Goal: Task Accomplishment & Management: Complete application form

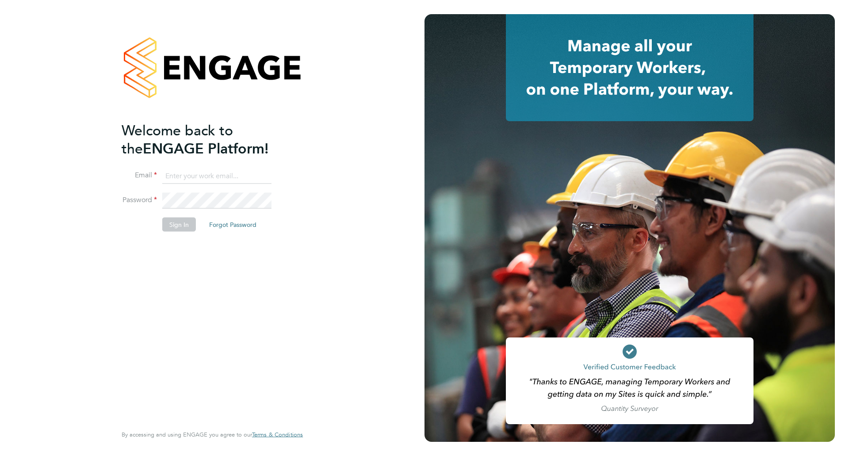
type input "Joanna.Jones@cpplc.com"
click at [177, 226] on button "Sign In" at bounding box center [179, 225] width 34 height 14
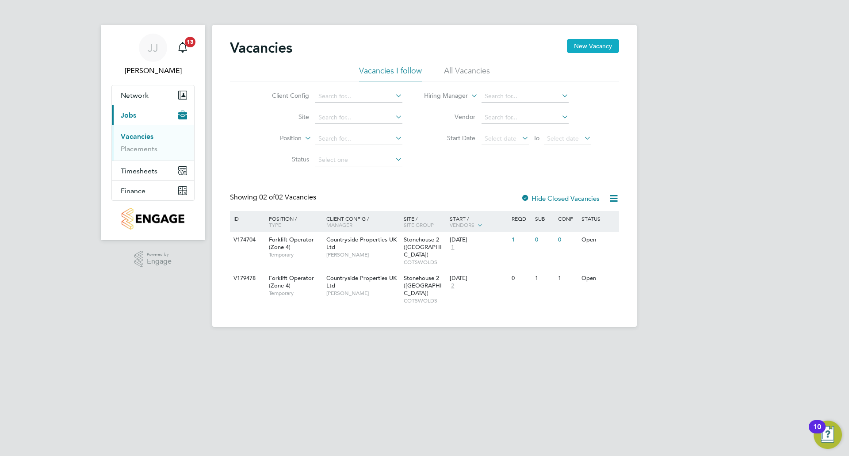
click at [597, 42] on button "New Vacancy" at bounding box center [593, 46] width 52 height 14
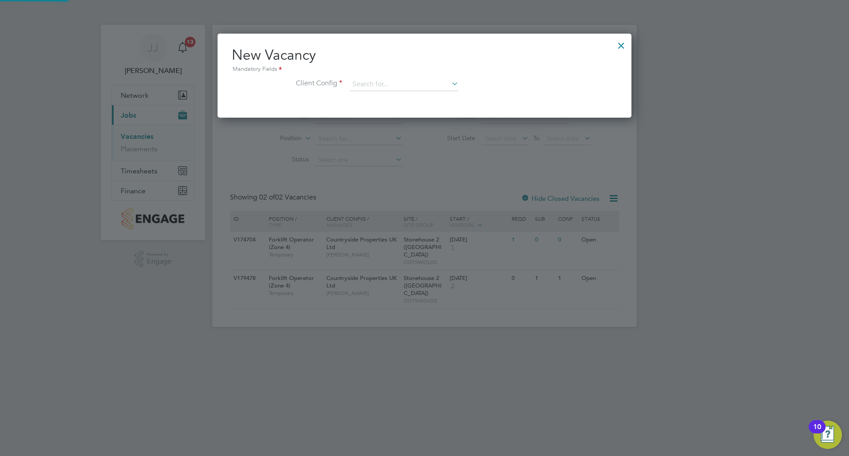
scroll to position [84, 415]
click at [418, 87] on input at bounding box center [403, 84] width 109 height 13
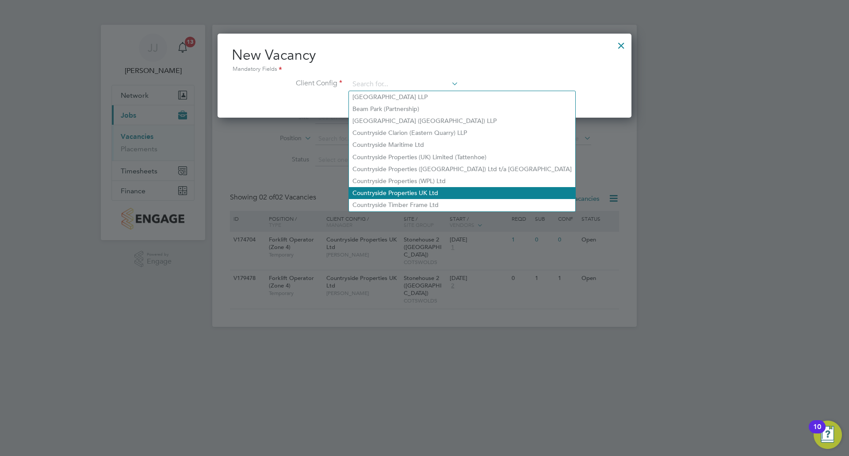
click at [429, 190] on li "Countryside Properties UK Ltd" at bounding box center [462, 193] width 226 height 12
type input "Countryside Properties UK Ltd"
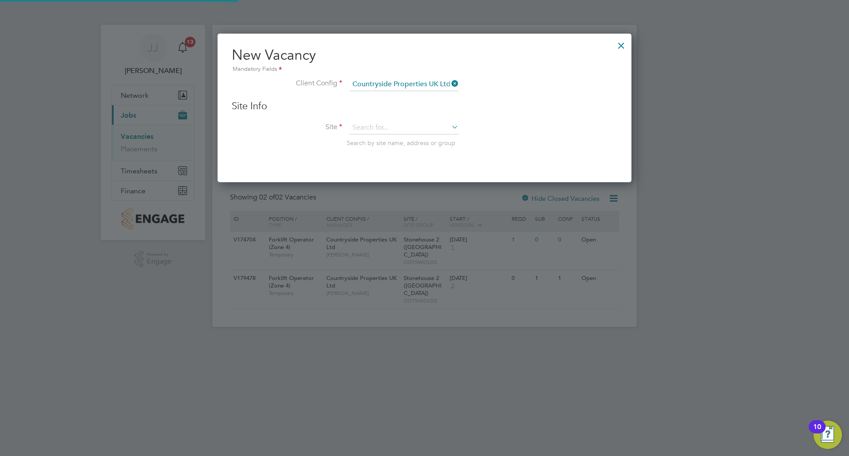
scroll to position [150, 415]
click at [438, 124] on input at bounding box center [403, 127] width 109 height 13
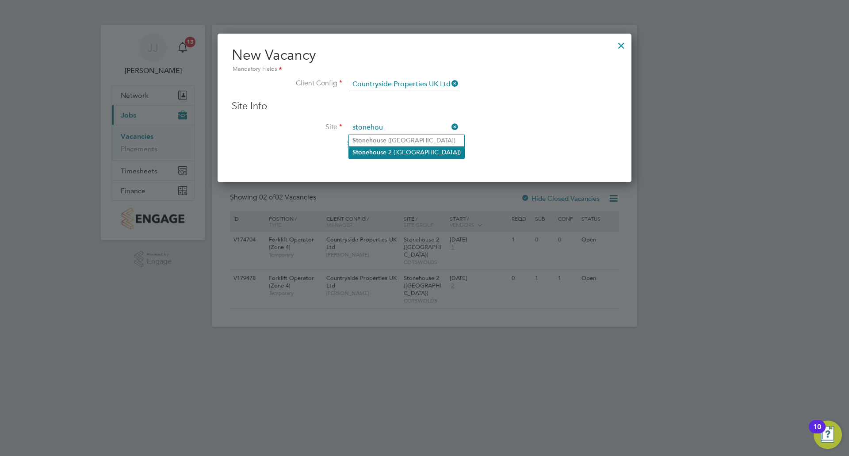
click at [401, 153] on li "Stonehou se 2 ([GEOGRAPHIC_DATA])" at bounding box center [406, 152] width 115 height 12
type input "Stonehouse 2 ([GEOGRAPHIC_DATA])"
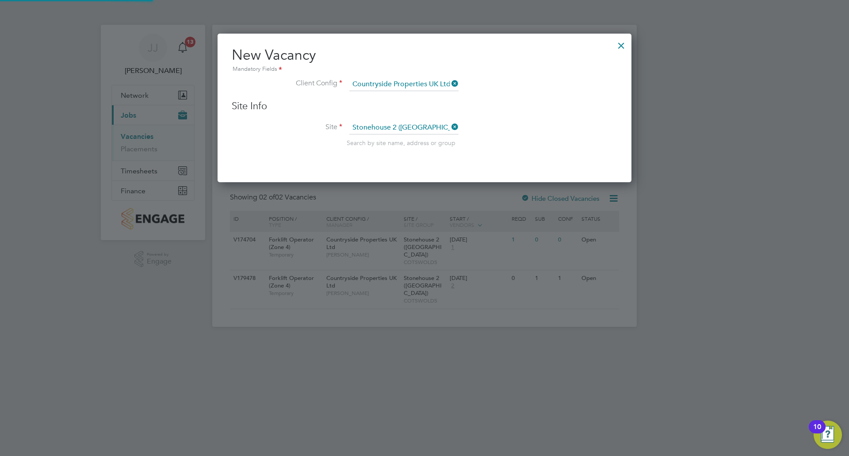
scroll to position [370, 415]
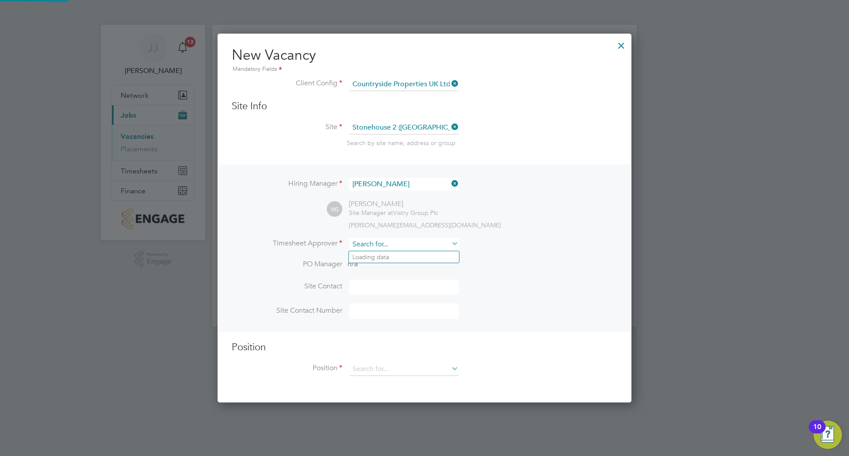
click at [417, 243] on input at bounding box center [403, 244] width 109 height 13
click at [410, 271] on li "Vict or Gheti" at bounding box center [404, 269] width 110 height 12
type input "[PERSON_NAME]"
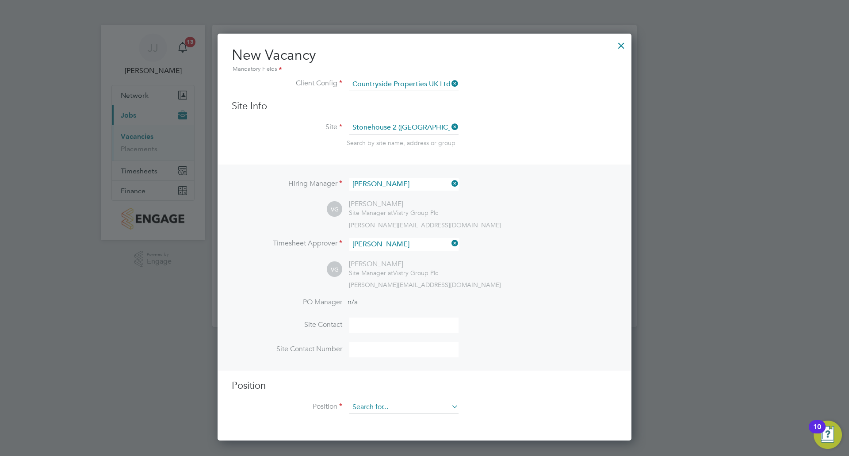
click at [427, 407] on input at bounding box center [403, 407] width 109 height 13
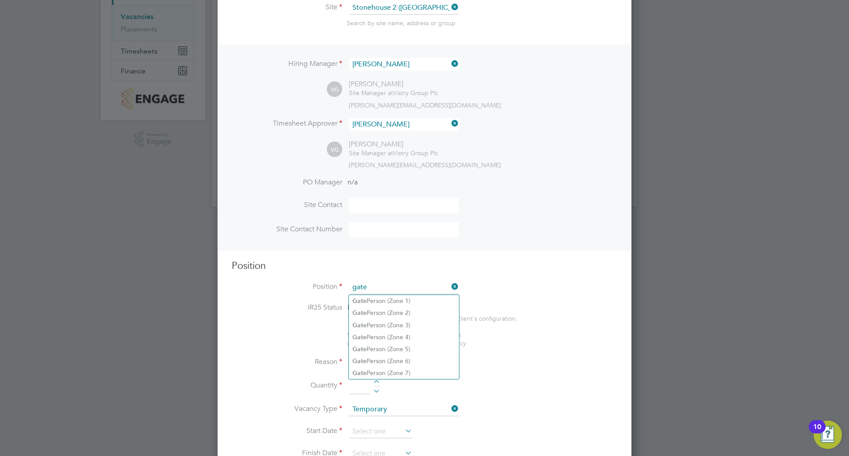
scroll to position [133, 0]
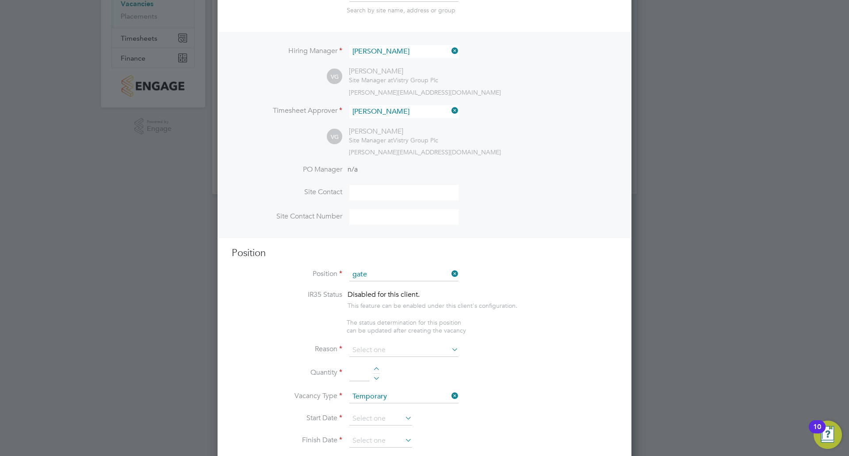
click at [430, 322] on li "Gate Person (Zone 4)" at bounding box center [404, 325] width 110 height 12
type input "Gate Person (Zone 4)"
type textarea "- Welcoming visitors and signing visitors in and out of site - Checking CSCS ca…"
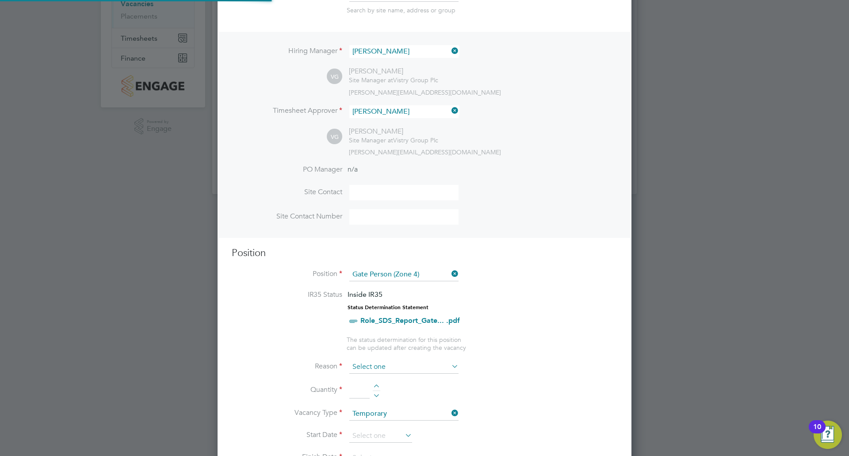
scroll to position [26, 46]
click at [399, 368] on input at bounding box center [403, 367] width 109 height 13
click at [399, 404] on li "Extra Work" at bounding box center [404, 403] width 110 height 12
type input "Extra Work"
click at [376, 385] on div at bounding box center [377, 387] width 8 height 6
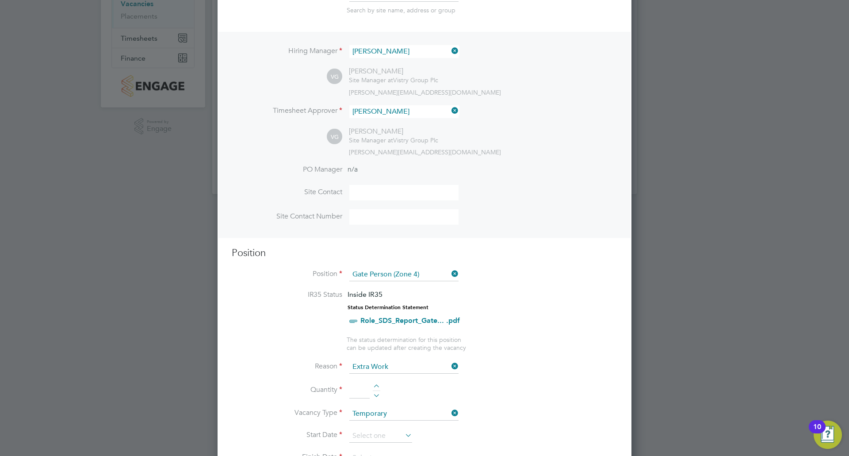
type input "1"
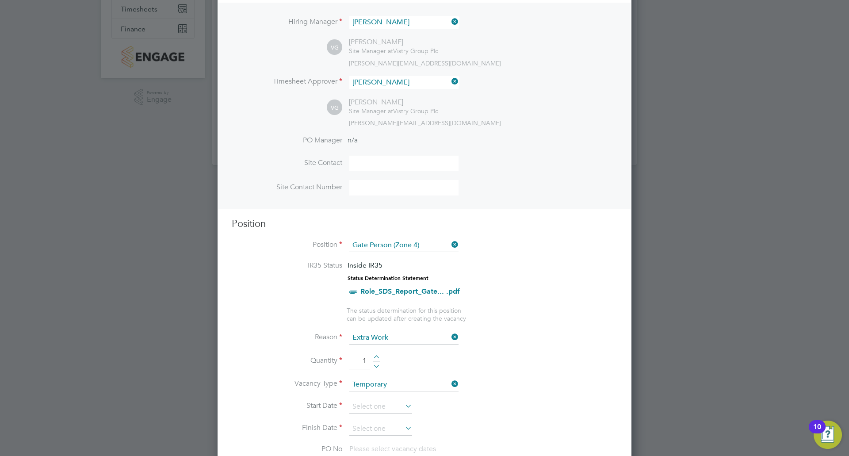
scroll to position [221, 0]
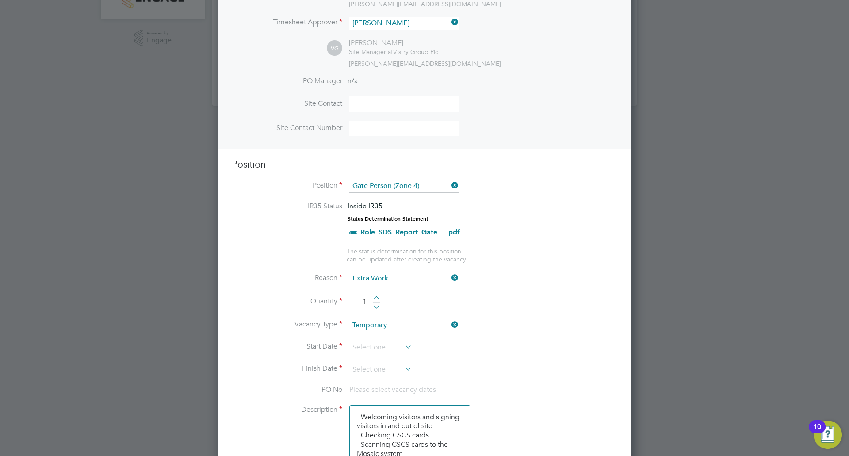
click at [403, 347] on icon at bounding box center [403, 347] width 0 height 12
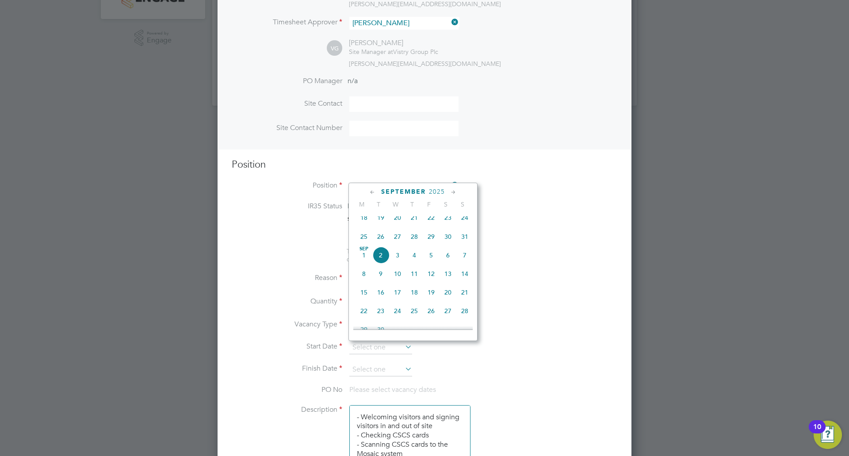
click at [361, 243] on span "25" at bounding box center [364, 236] width 17 height 17
type input "[DATE]"
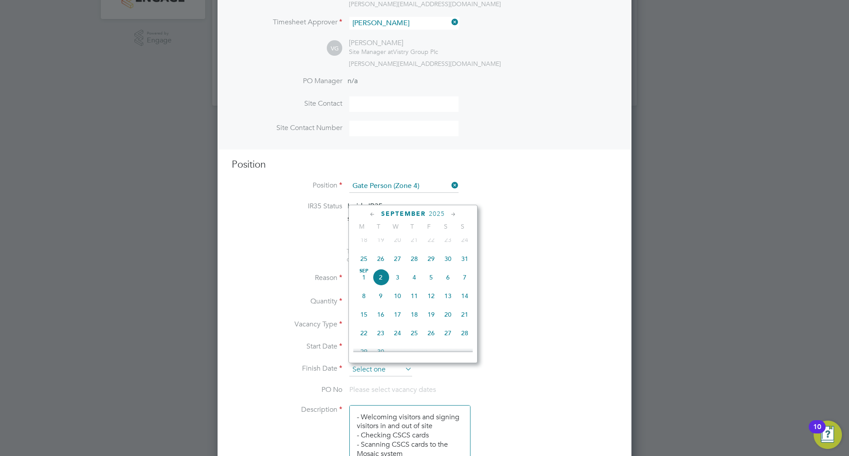
click at [391, 370] on input at bounding box center [380, 369] width 63 height 13
click at [454, 214] on icon at bounding box center [453, 215] width 8 height 10
click at [432, 320] on span "31" at bounding box center [431, 311] width 17 height 17
type input "[DATE]"
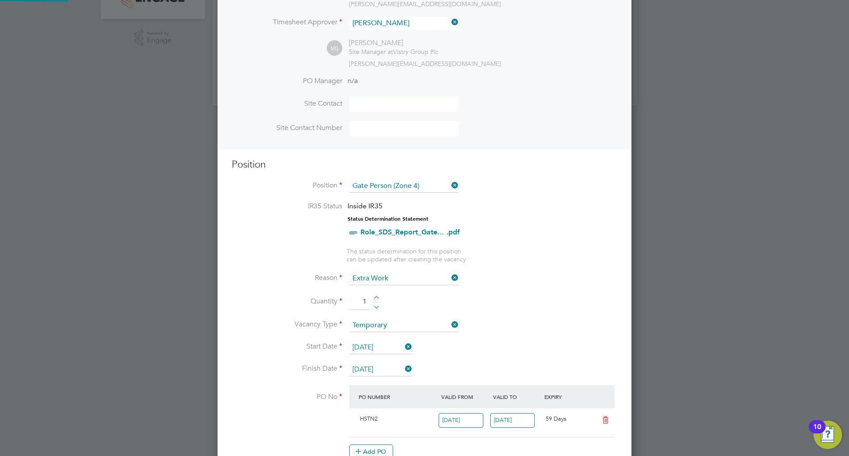
scroll to position [15, 83]
click at [403, 368] on icon at bounding box center [403, 369] width 0 height 12
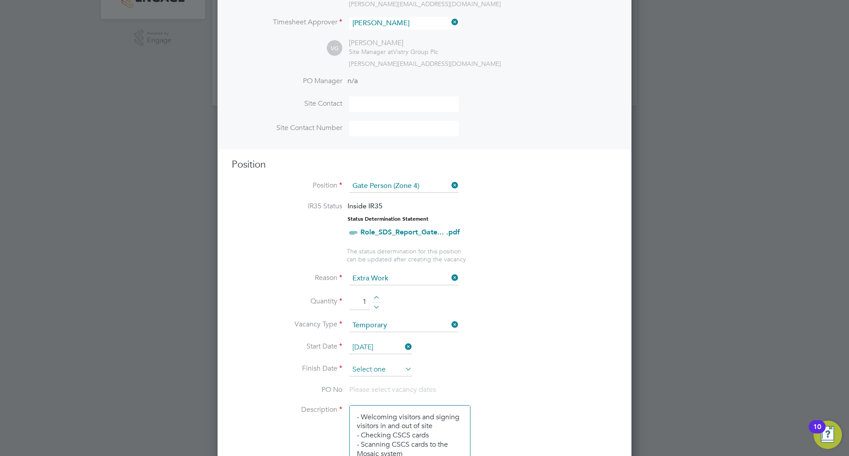
click at [365, 369] on input at bounding box center [380, 369] width 63 height 13
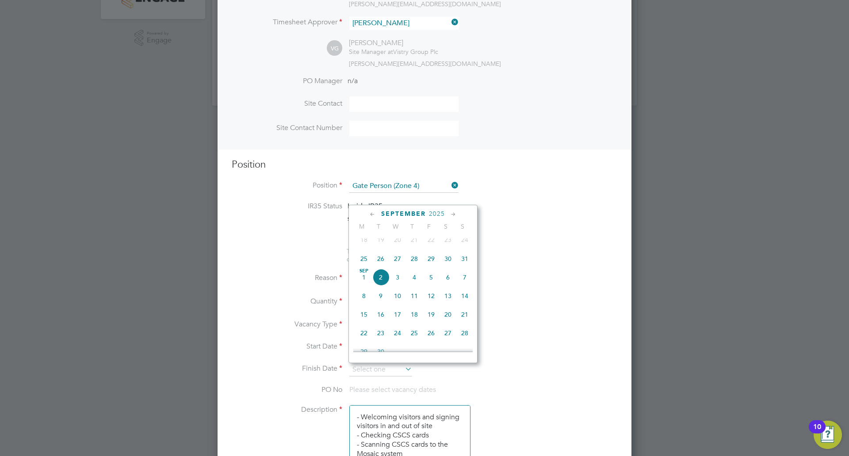
click at [453, 215] on icon at bounding box center [453, 215] width 8 height 10
click at [432, 318] on span "28" at bounding box center [431, 309] width 17 height 17
type input "[DATE]"
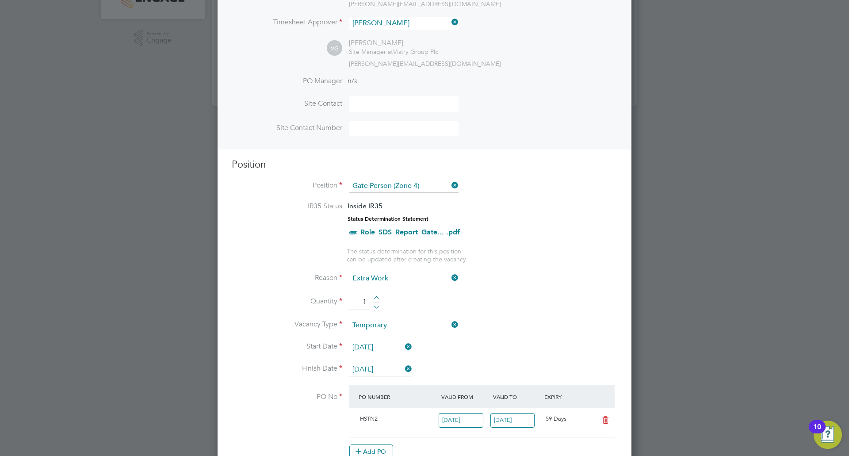
scroll to position [0, 0]
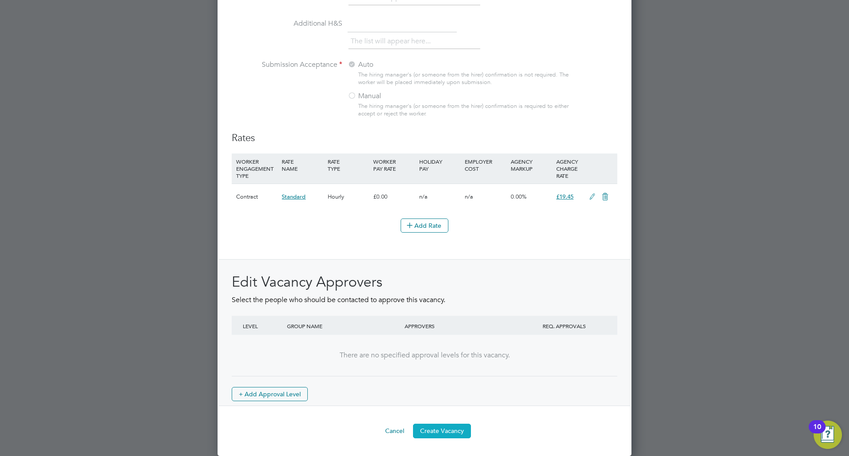
click at [439, 430] on button "Create Vacancy" at bounding box center [442, 431] width 58 height 14
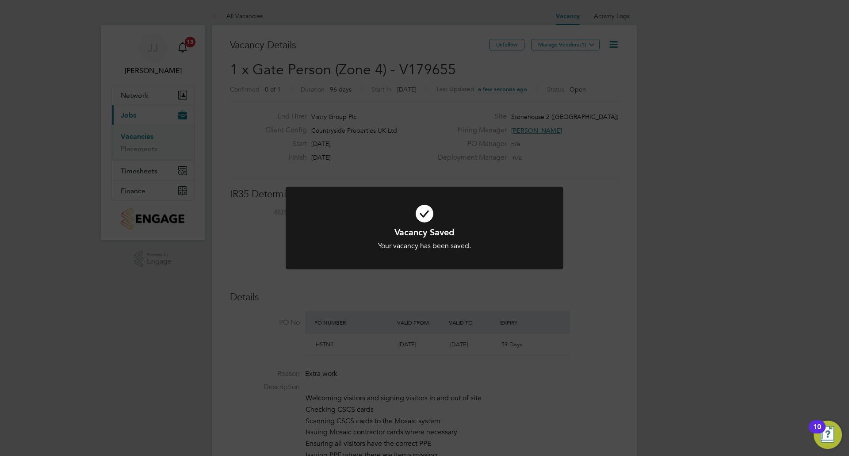
click at [568, 136] on div "Vacancy Saved Your vacancy has been saved. Cancel Okay" at bounding box center [424, 228] width 849 height 456
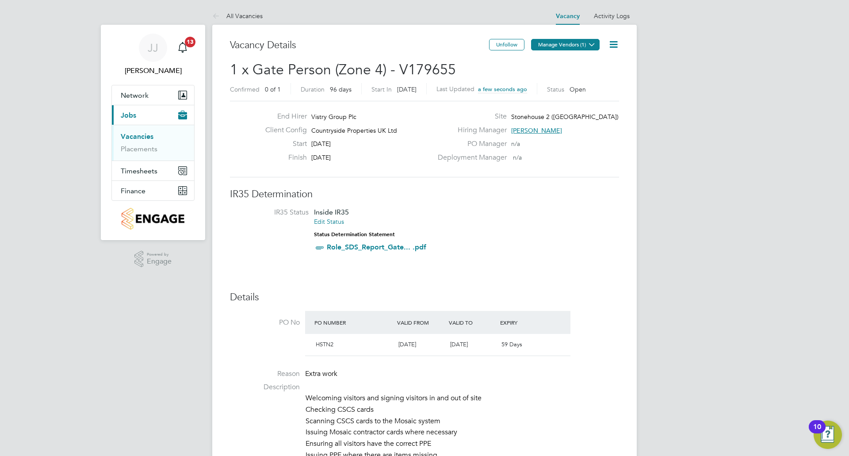
click at [595, 43] on icon at bounding box center [592, 44] width 7 height 7
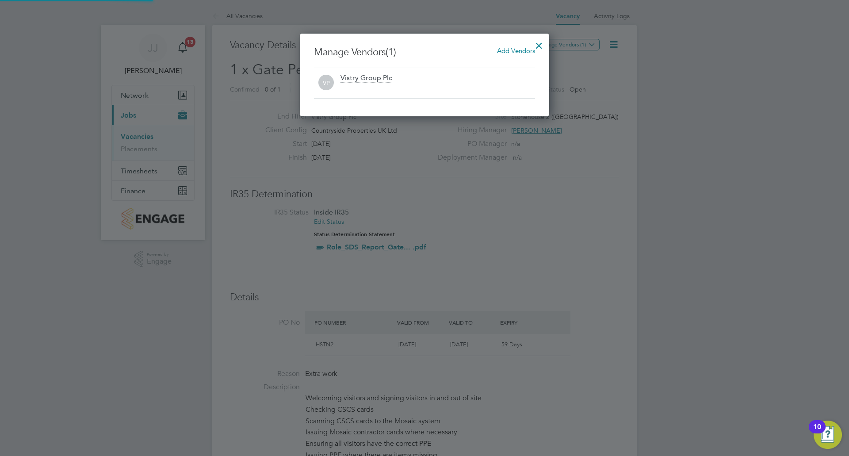
click at [514, 50] on span "Add Vendors" at bounding box center [516, 50] width 38 height 8
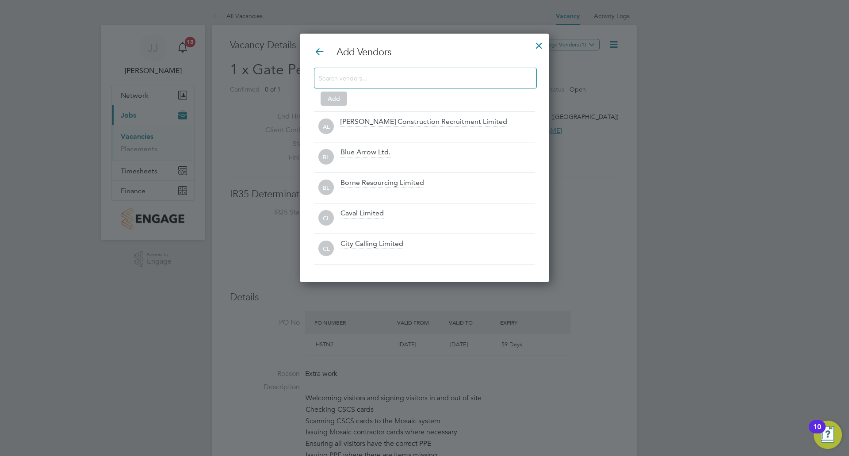
click at [461, 82] on input at bounding box center [418, 78] width 199 height 12
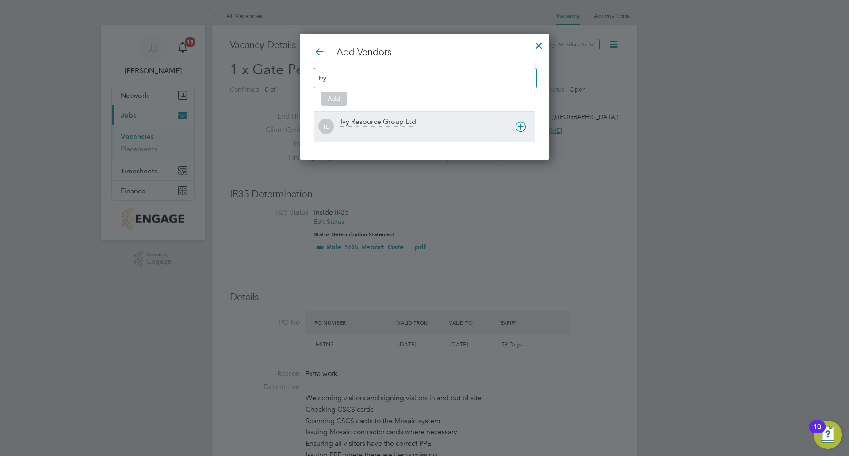
type input "ivy"
click at [426, 121] on div "Ivy Resource Group Ltd" at bounding box center [438, 126] width 195 height 19
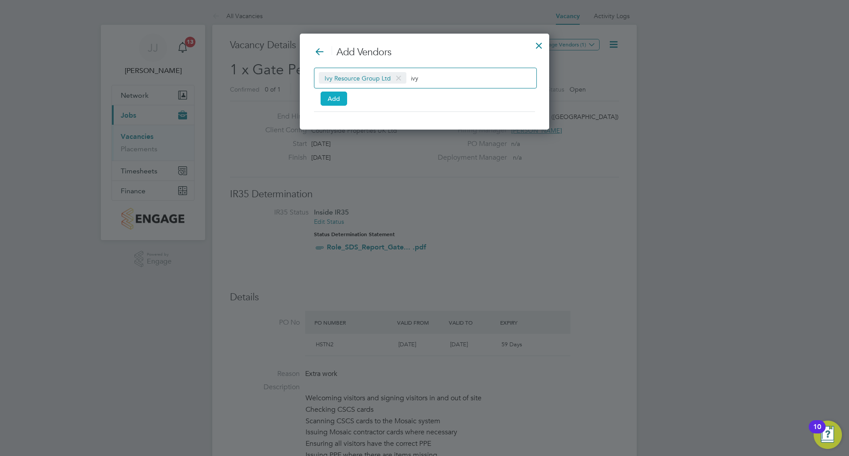
click at [332, 96] on button "Add" at bounding box center [334, 99] width 27 height 14
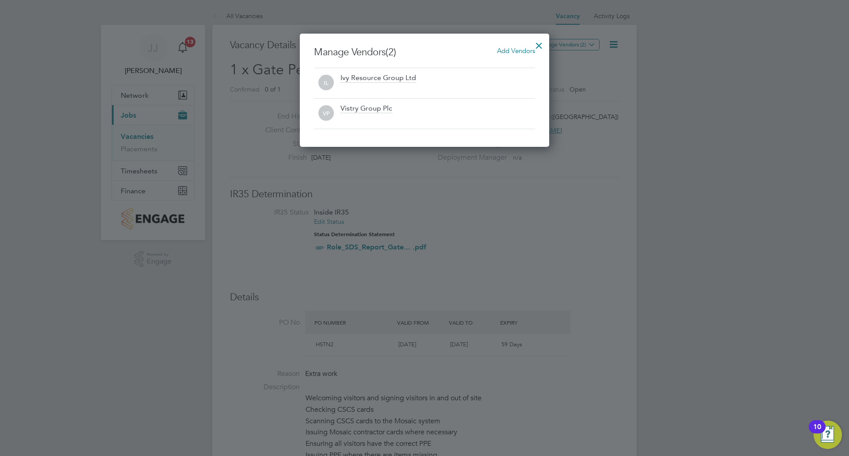
click at [537, 43] on div at bounding box center [539, 43] width 16 height 16
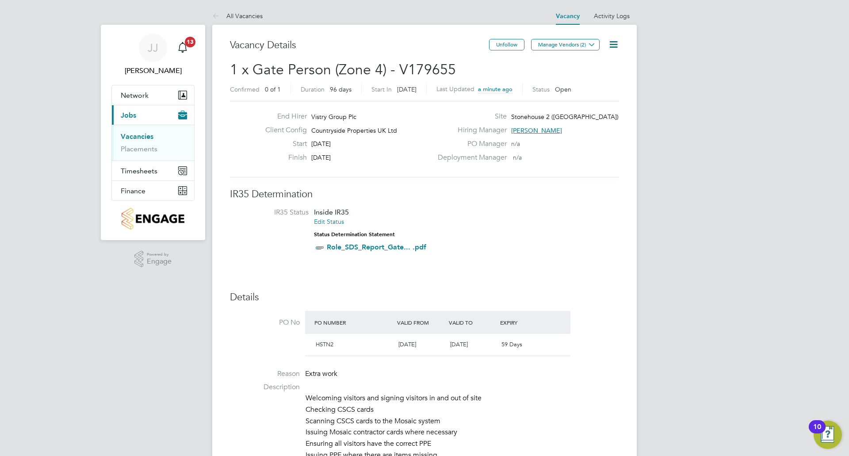
click at [136, 135] on link "Vacancies" at bounding box center [137, 136] width 33 height 8
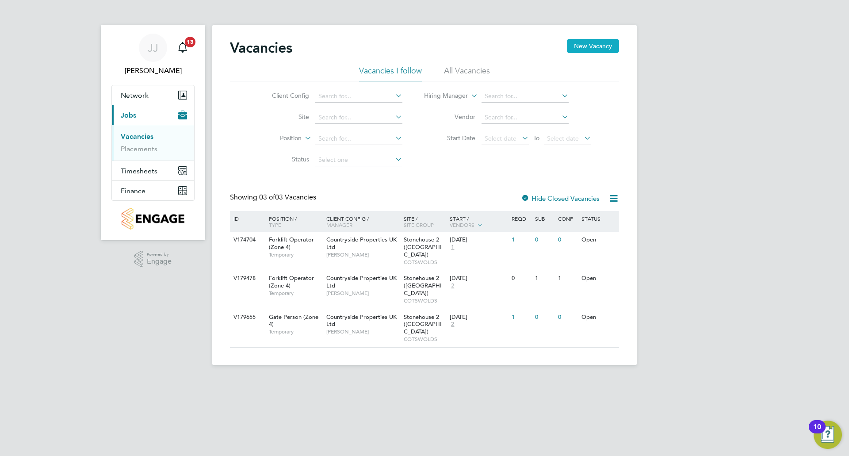
click at [590, 44] on button "New Vacancy" at bounding box center [593, 46] width 52 height 14
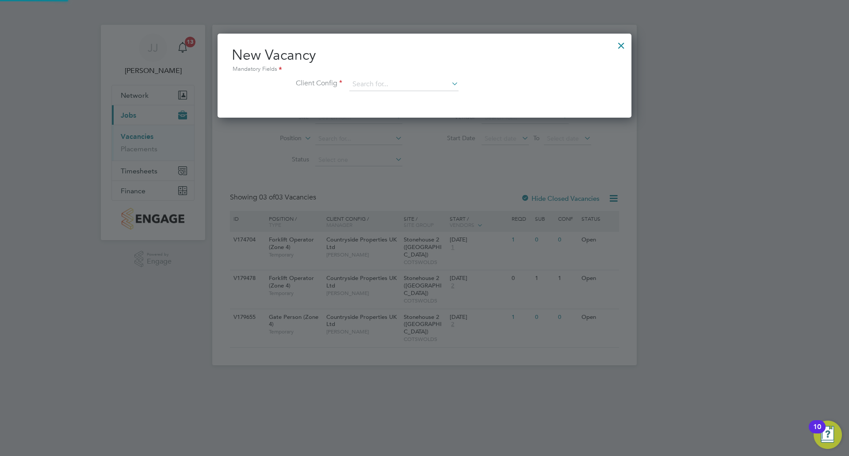
scroll to position [84, 415]
click at [450, 81] on icon at bounding box center [450, 83] width 0 height 12
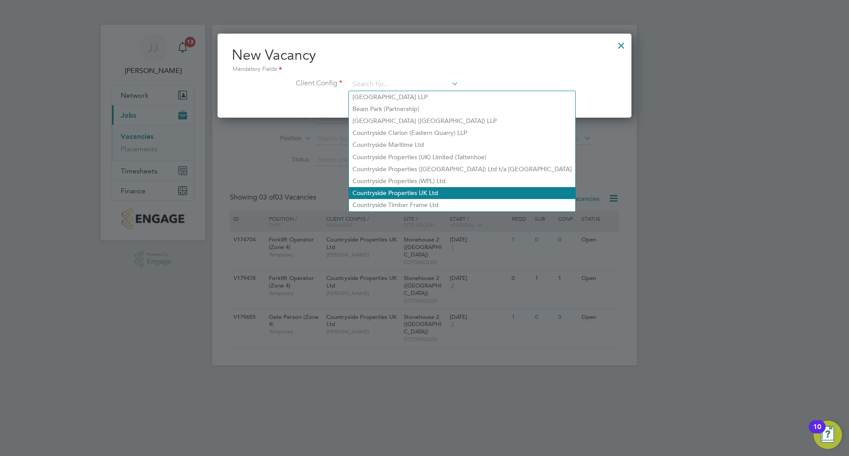
click at [395, 187] on li "Countryside Properties UK Ltd" at bounding box center [462, 193] width 226 height 12
type input "Countryside Properties UK Ltd"
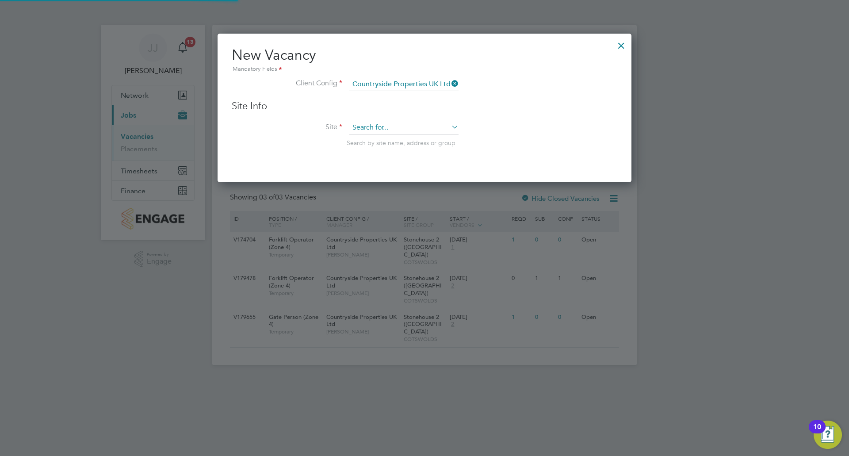
click at [401, 127] on input at bounding box center [403, 127] width 109 height 13
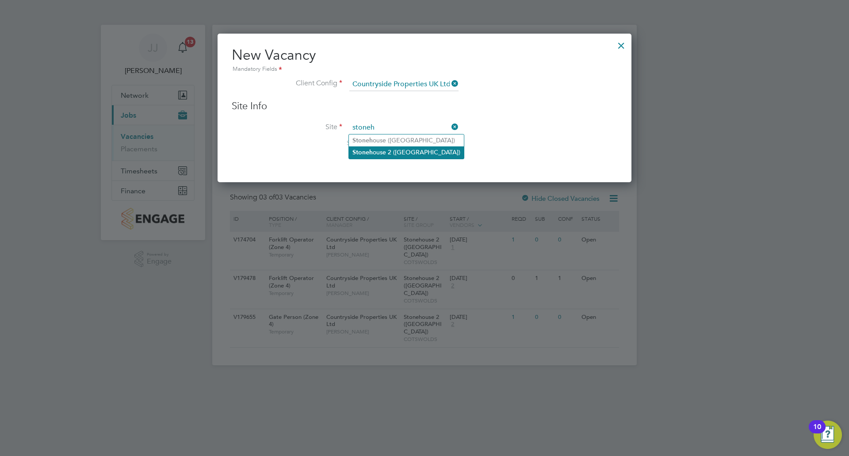
click at [396, 151] on li "Stoneh ouse 2 ([GEOGRAPHIC_DATA])" at bounding box center [406, 152] width 115 height 12
type input "Stonehouse 2 ([GEOGRAPHIC_DATA])"
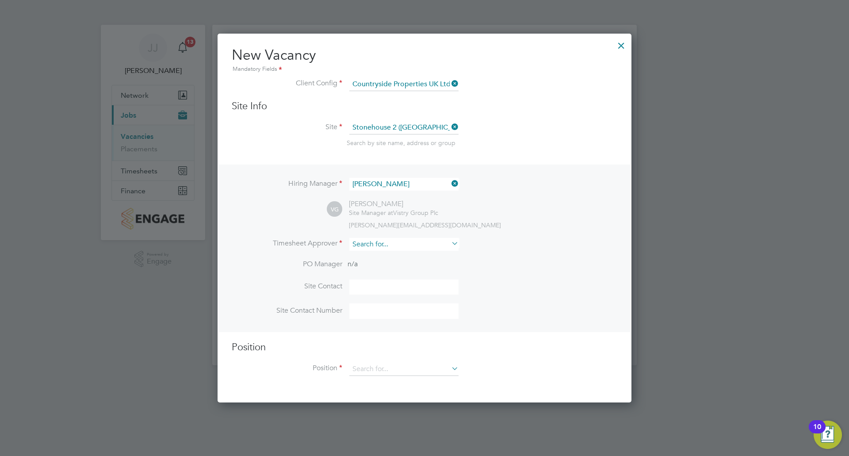
click at [382, 240] on input at bounding box center [403, 244] width 109 height 13
type input "[PERSON_NAME]"
click at [415, 241] on input at bounding box center [403, 244] width 109 height 13
click at [400, 290] on li "[PERSON_NAME]" at bounding box center [404, 293] width 110 height 12
type input "[PERSON_NAME]"
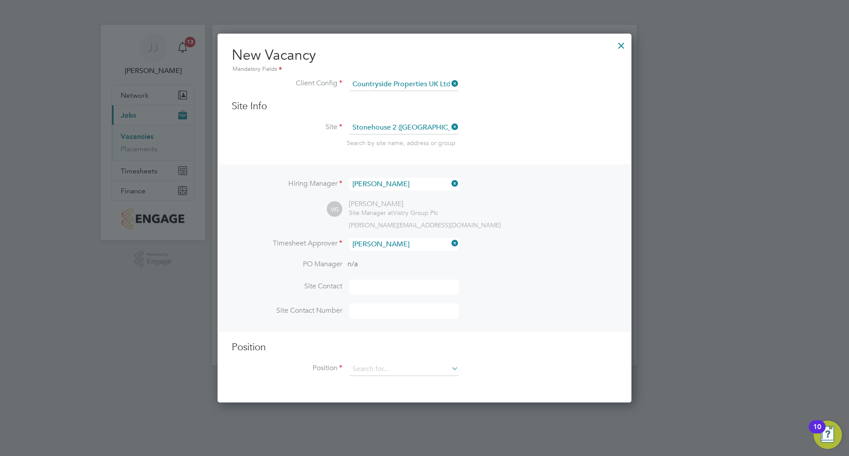
scroll to position [408, 415]
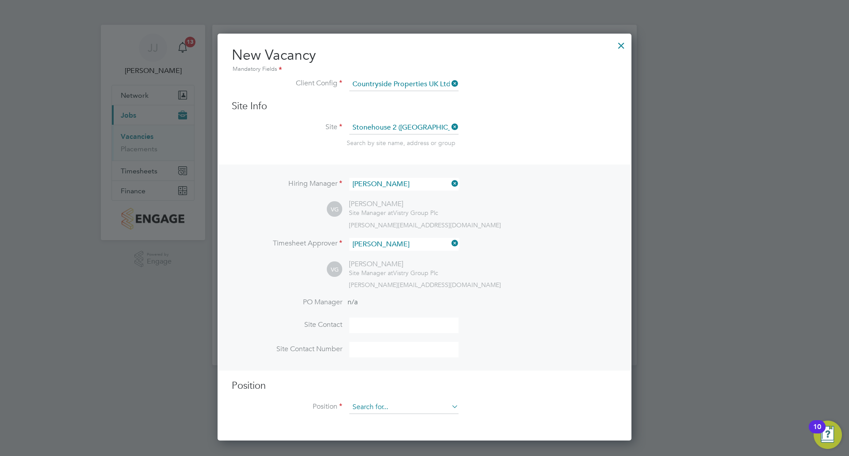
click at [398, 405] on input at bounding box center [403, 407] width 109 height 13
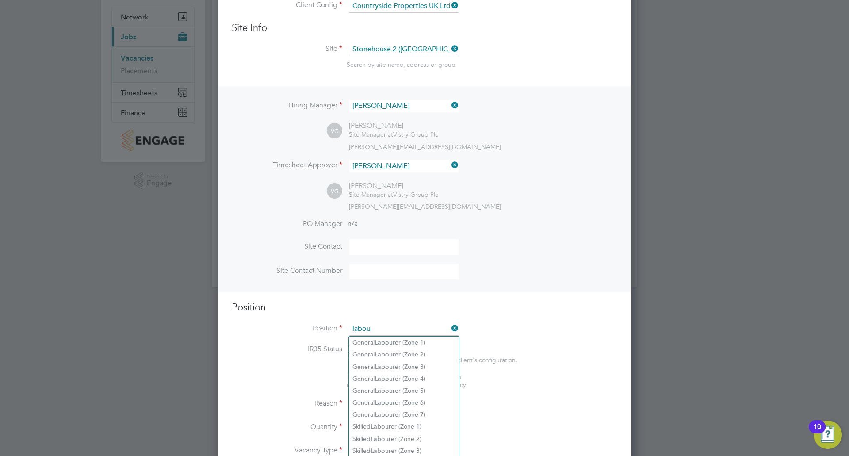
scroll to position [88, 0]
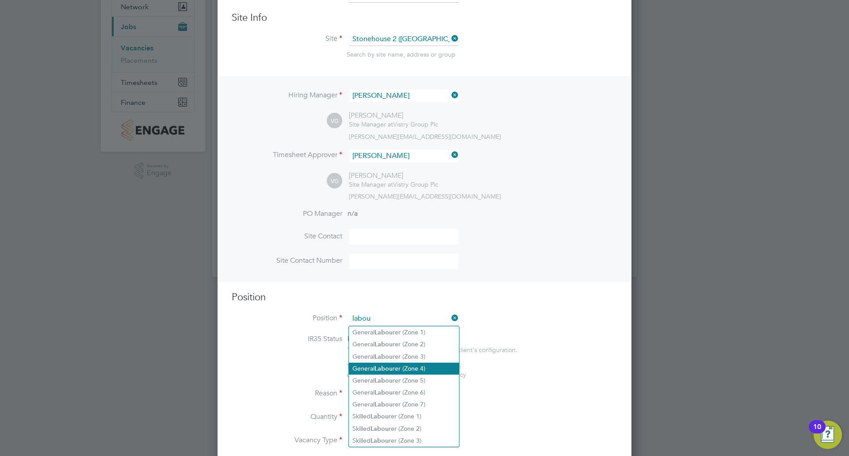
click at [413, 366] on li "General Labou rer (Zone 4)" at bounding box center [404, 369] width 110 height 12
type input "General Labourer (Zone 4)"
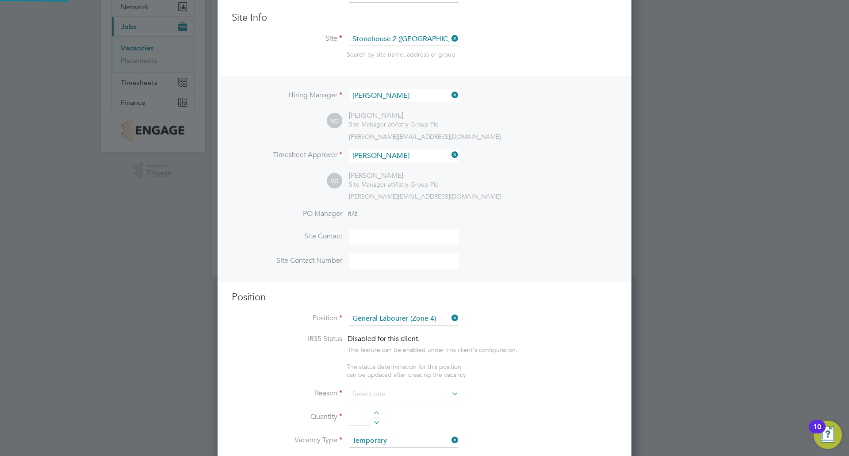
type textarea "- General site labouring duties - Supporting the trades on site - Moving materi…"
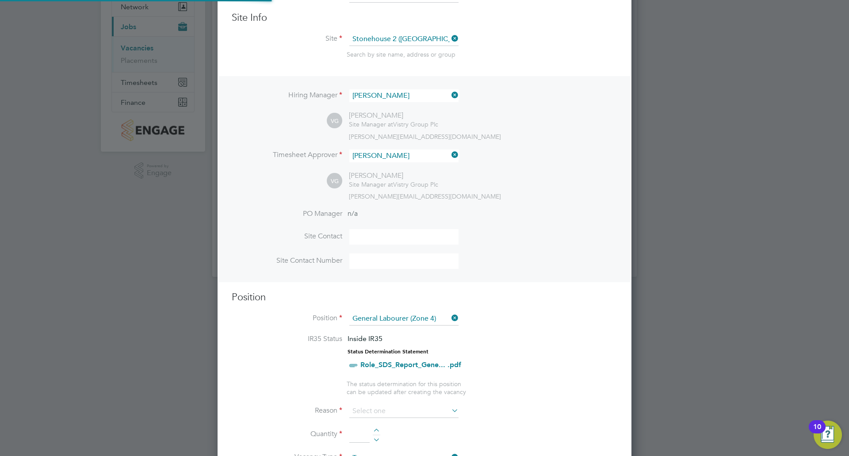
scroll to position [26, 46]
click at [397, 409] on input at bounding box center [403, 411] width 109 height 13
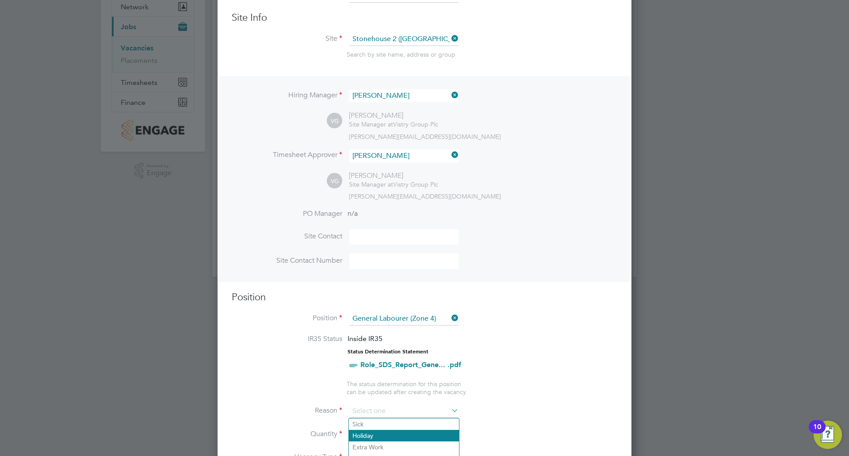
click at [383, 434] on li "Holiday" at bounding box center [404, 436] width 110 height 12
type input "Holiday"
click at [373, 429] on div at bounding box center [377, 432] width 8 height 6
type input "1"
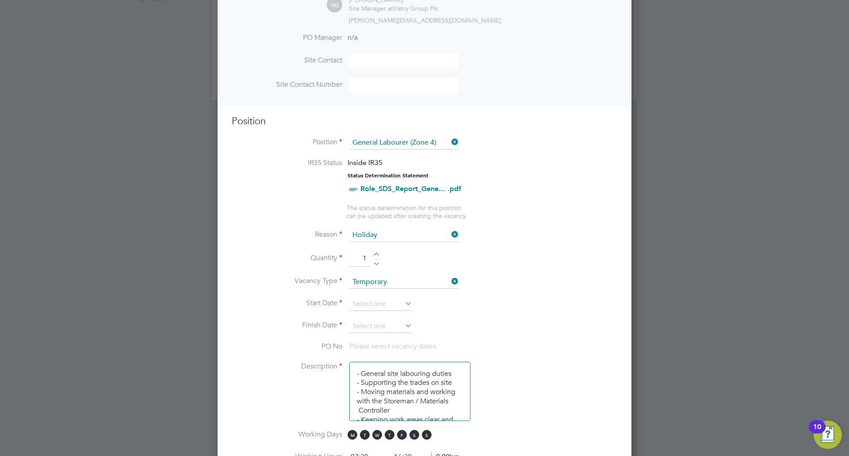
scroll to position [265, 0]
click at [403, 305] on icon at bounding box center [403, 302] width 0 height 12
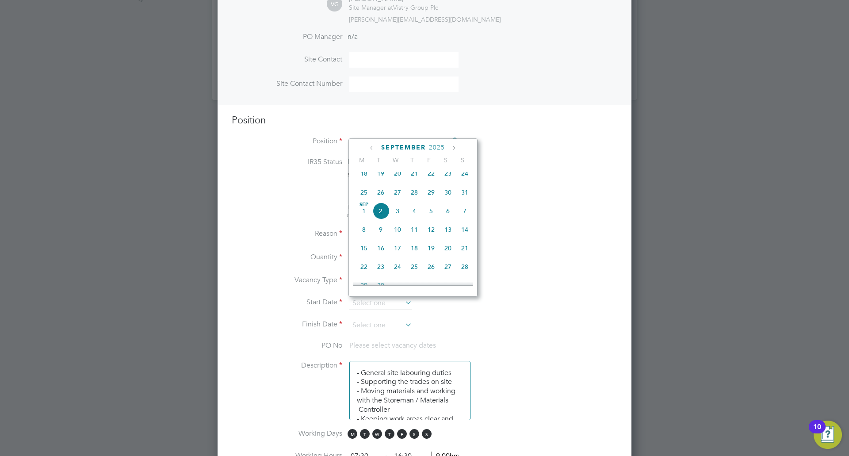
click at [371, 144] on icon at bounding box center [373, 148] width 8 height 10
click at [414, 255] on span "28" at bounding box center [414, 250] width 17 height 17
type input "[DATE]"
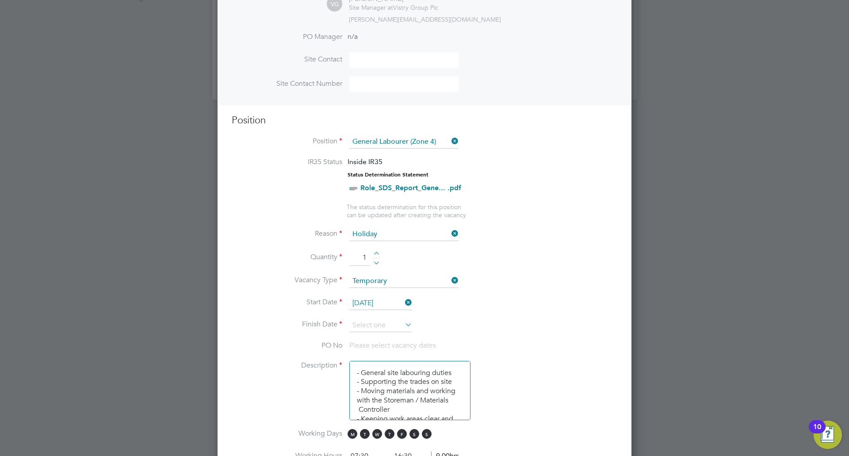
click at [403, 327] on icon at bounding box center [403, 325] width 0 height 12
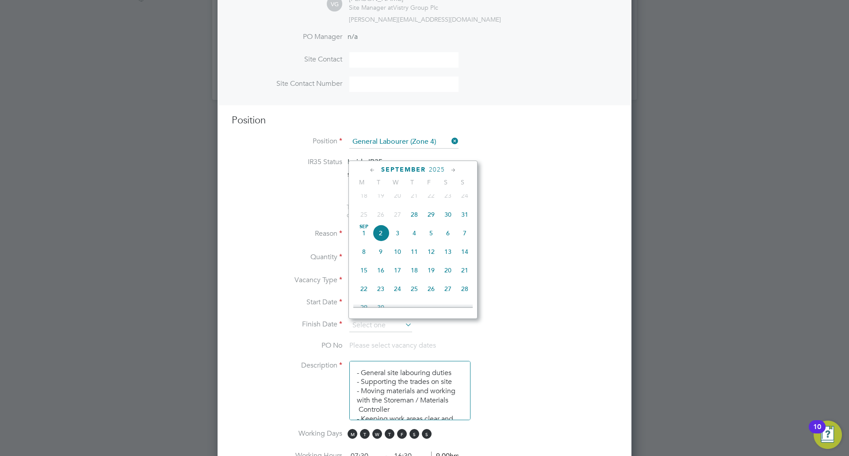
click at [430, 239] on span "5" at bounding box center [431, 233] width 17 height 17
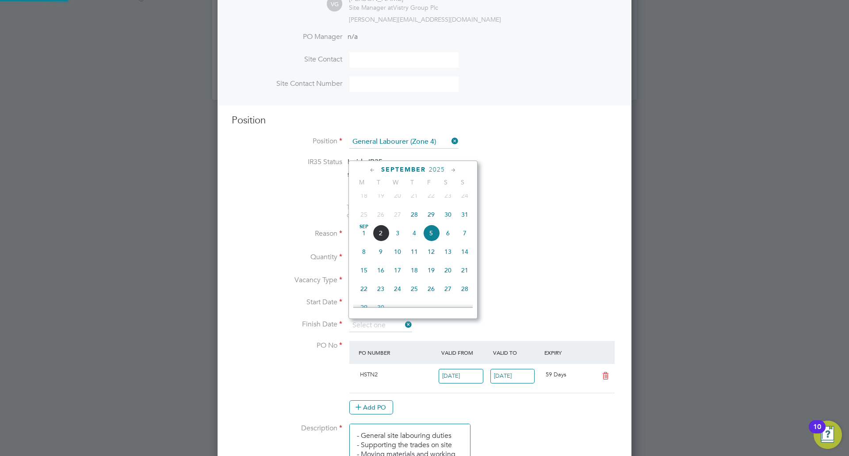
type input "[DATE]"
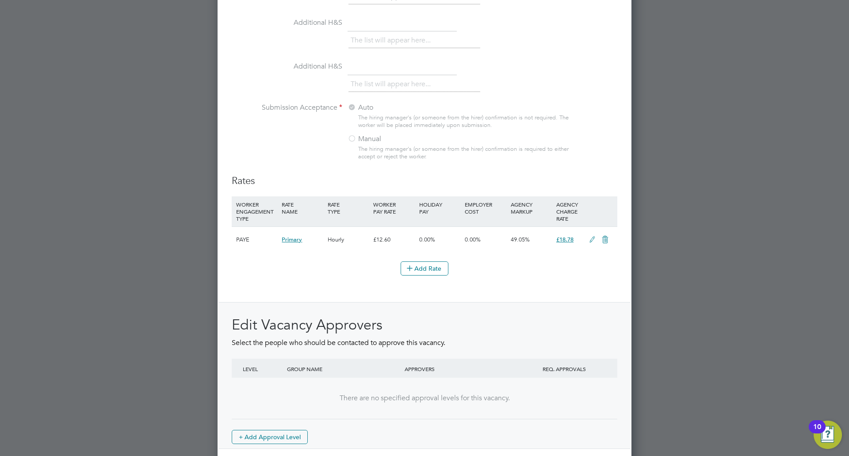
scroll to position [917, 0]
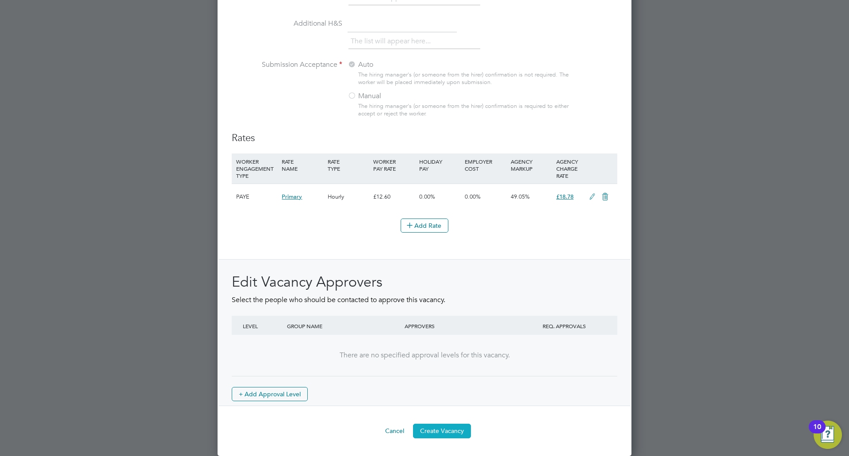
click at [442, 428] on button "Create Vacancy" at bounding box center [442, 431] width 58 height 14
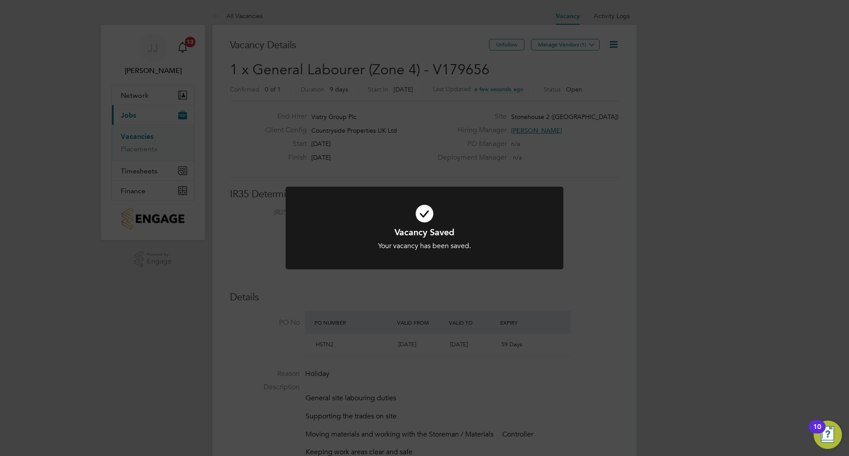
click at [457, 368] on div "Vacancy Saved Your vacancy has been saved. Cancel Okay" at bounding box center [424, 228] width 849 height 456
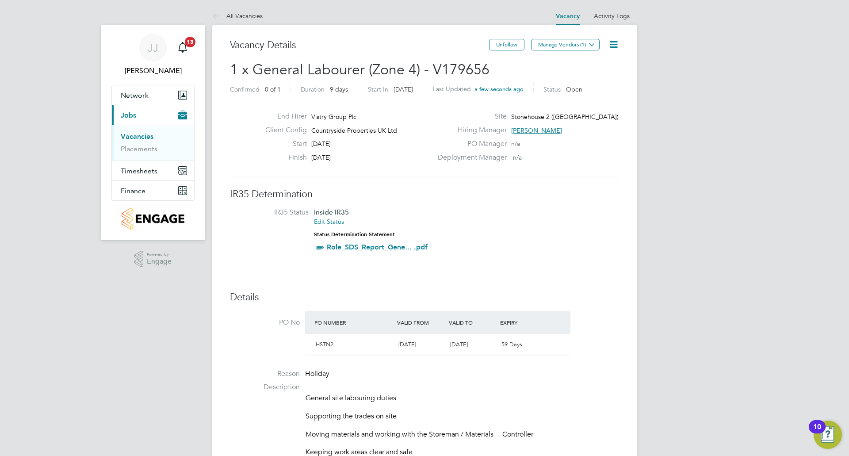
click at [608, 43] on icon at bounding box center [613, 44] width 11 height 11
click at [597, 66] on li "Edit Vacancy e" at bounding box center [592, 65] width 51 height 12
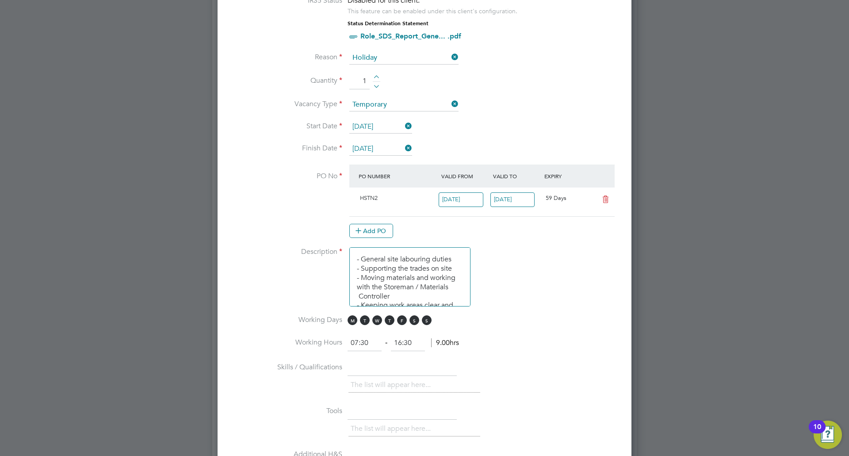
click at [403, 149] on icon at bounding box center [403, 148] width 0 height 12
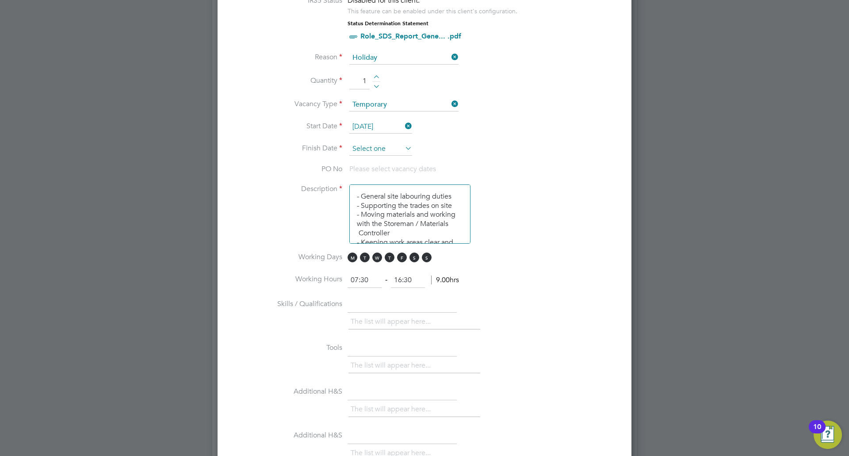
click at [370, 145] on input at bounding box center [380, 148] width 63 height 13
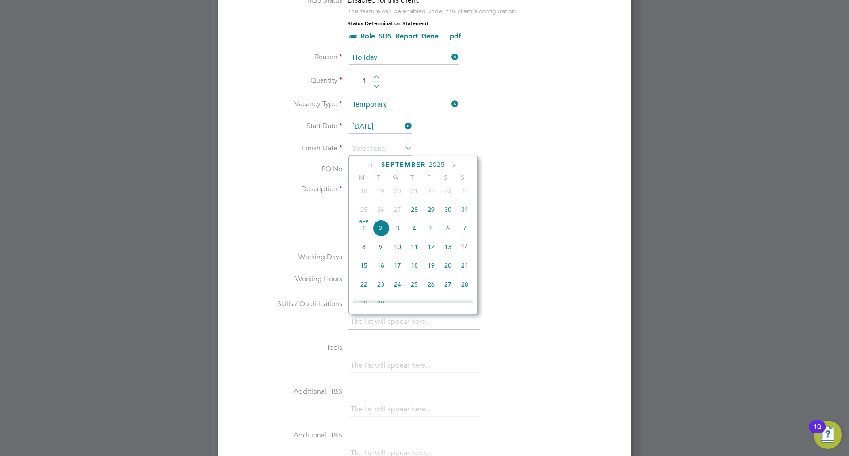
click at [375, 162] on icon at bounding box center [373, 166] width 8 height 10
click at [455, 164] on icon at bounding box center [453, 166] width 8 height 10
click at [398, 294] on span "3" at bounding box center [397, 286] width 17 height 17
type input "[DATE]"
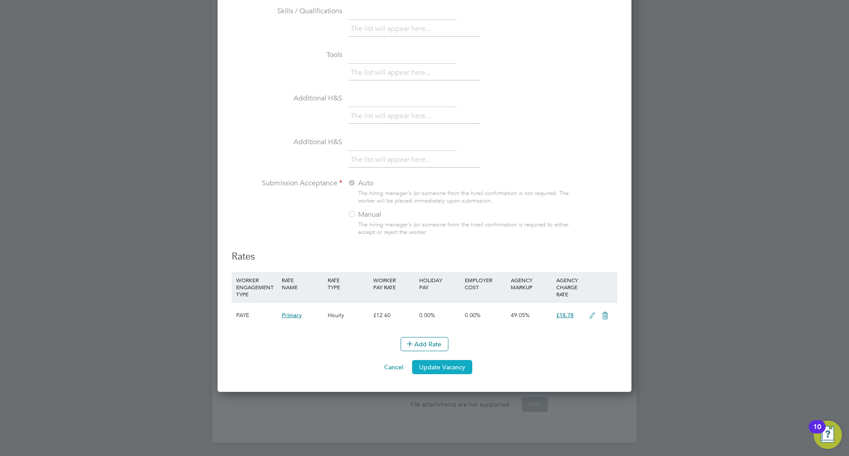
click at [434, 366] on button "Update Vacancy" at bounding box center [442, 367] width 60 height 14
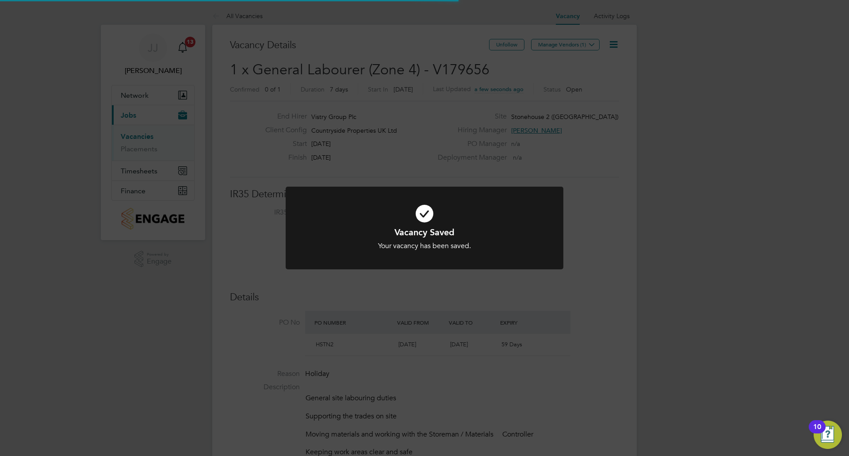
click at [440, 360] on div "Vacancy Saved Your vacancy has been saved. Cancel Okay" at bounding box center [424, 228] width 849 height 456
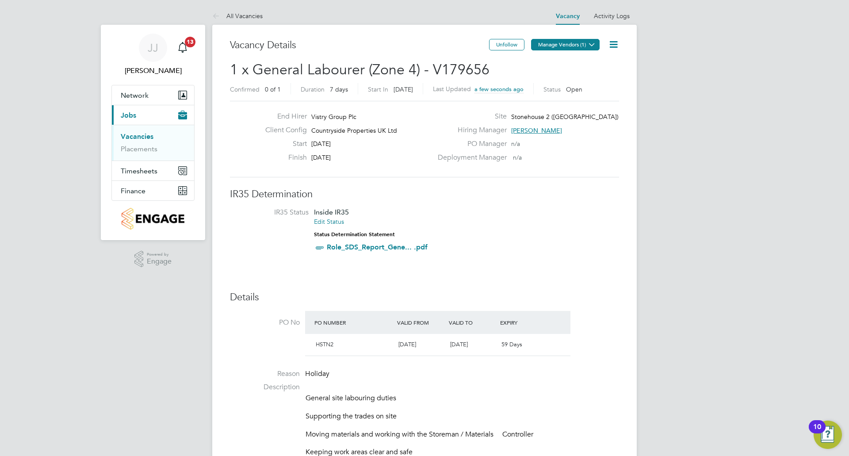
click at [570, 40] on button "Manage Vendors (1)" at bounding box center [565, 45] width 69 height 12
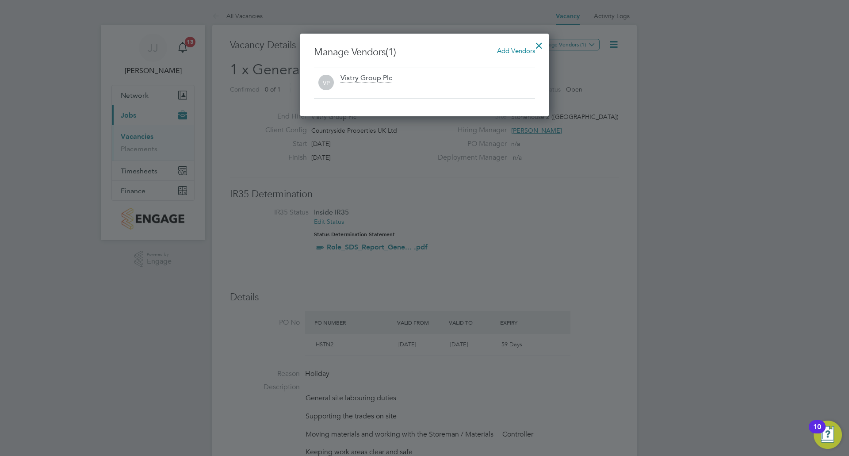
click at [519, 49] on span "Add Vendors" at bounding box center [516, 50] width 38 height 8
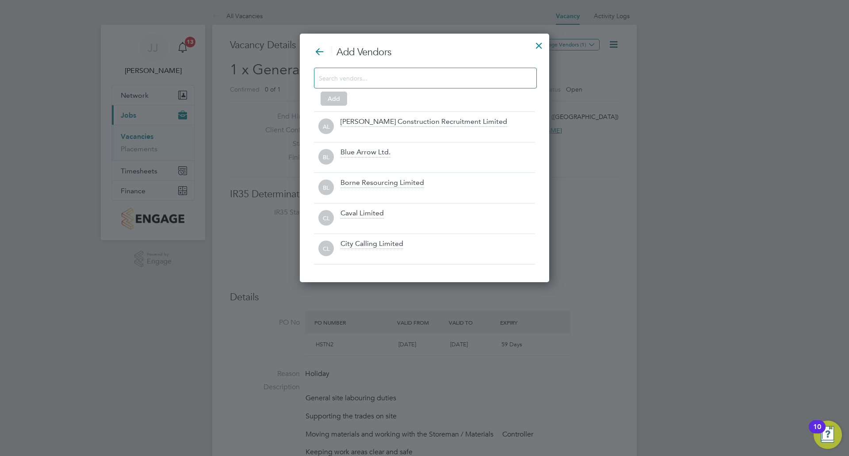
click at [430, 82] on input at bounding box center [418, 78] width 199 height 12
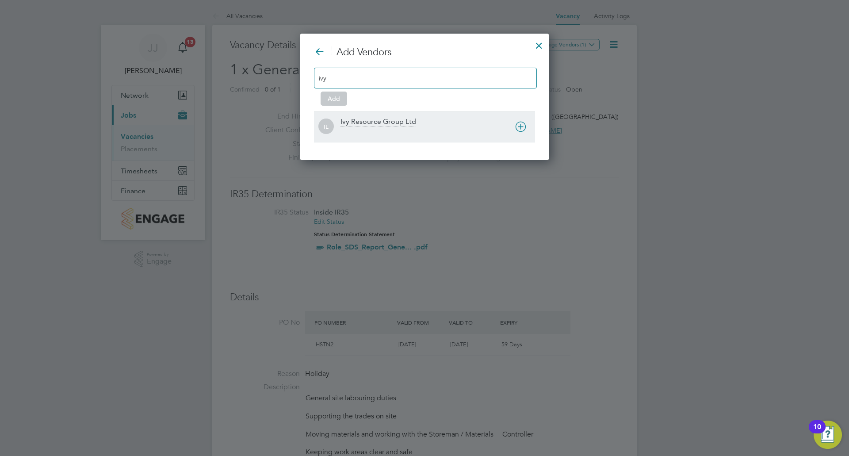
type input "ivy"
click at [393, 117] on div "Ivy Resource Group Ltd" at bounding box center [379, 122] width 76 height 10
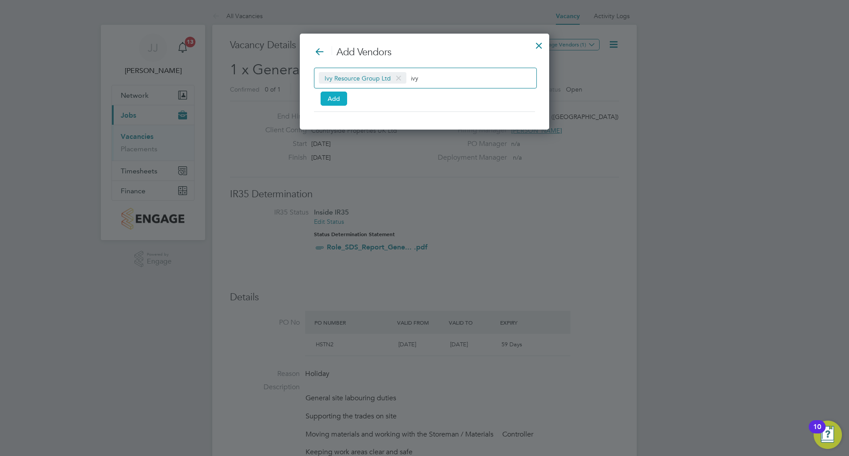
click at [342, 96] on button "Add" at bounding box center [334, 99] width 27 height 14
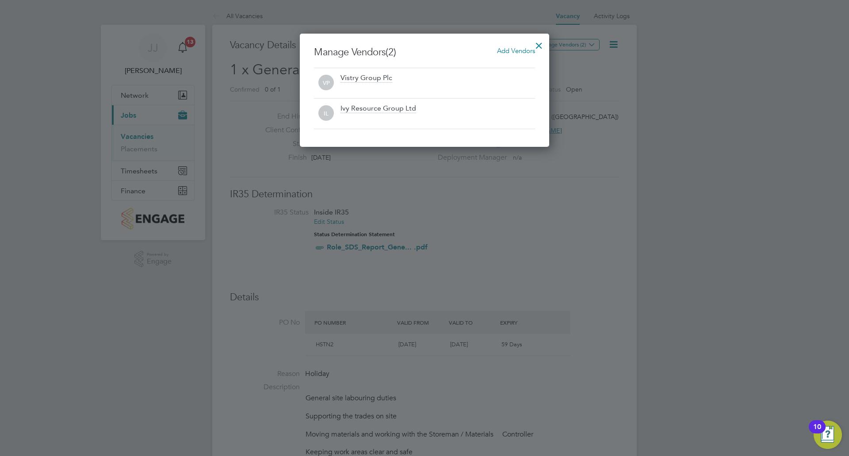
click at [537, 43] on div at bounding box center [539, 43] width 16 height 16
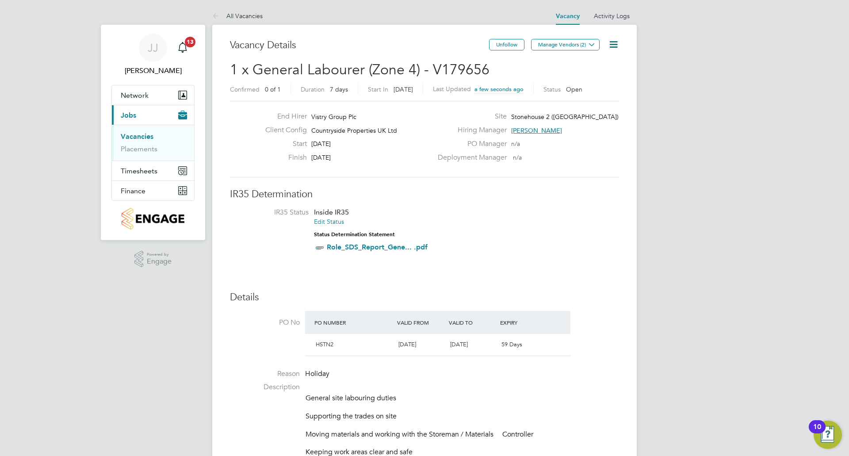
click at [137, 134] on link "Vacancies" at bounding box center [137, 136] width 33 height 8
